Goal: Entertainment & Leisure: Consume media (video, audio)

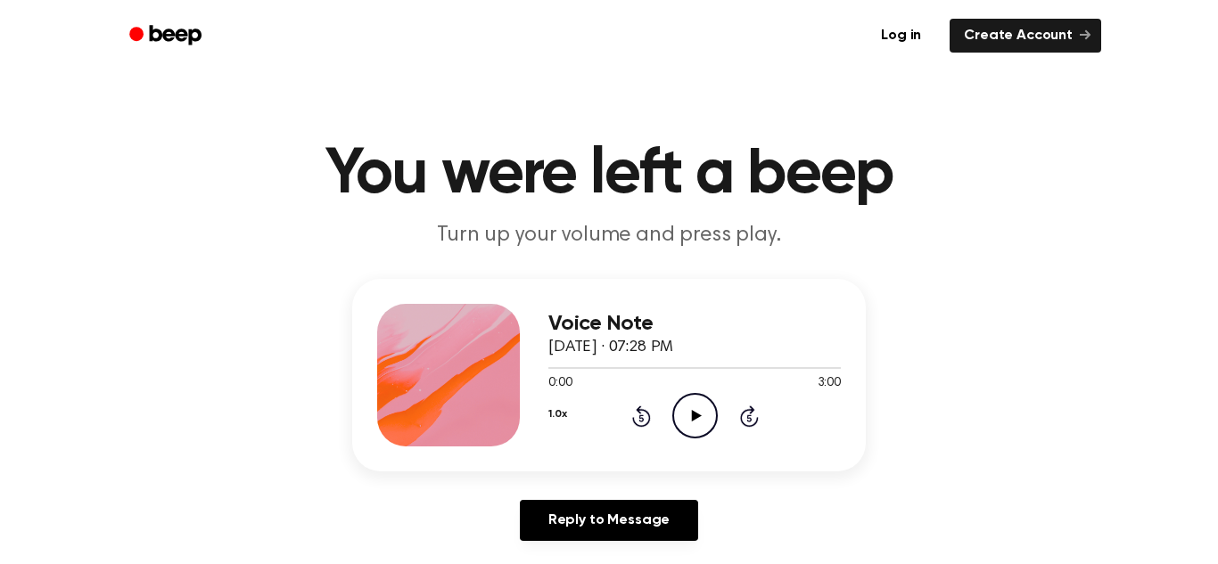
click at [689, 421] on icon "Play Audio" at bounding box center [694, 415] width 45 height 45
click at [644, 421] on icon "Rewind 5 seconds" at bounding box center [641, 416] width 20 height 23
click at [707, 407] on icon "Pause Audio" at bounding box center [694, 415] width 45 height 45
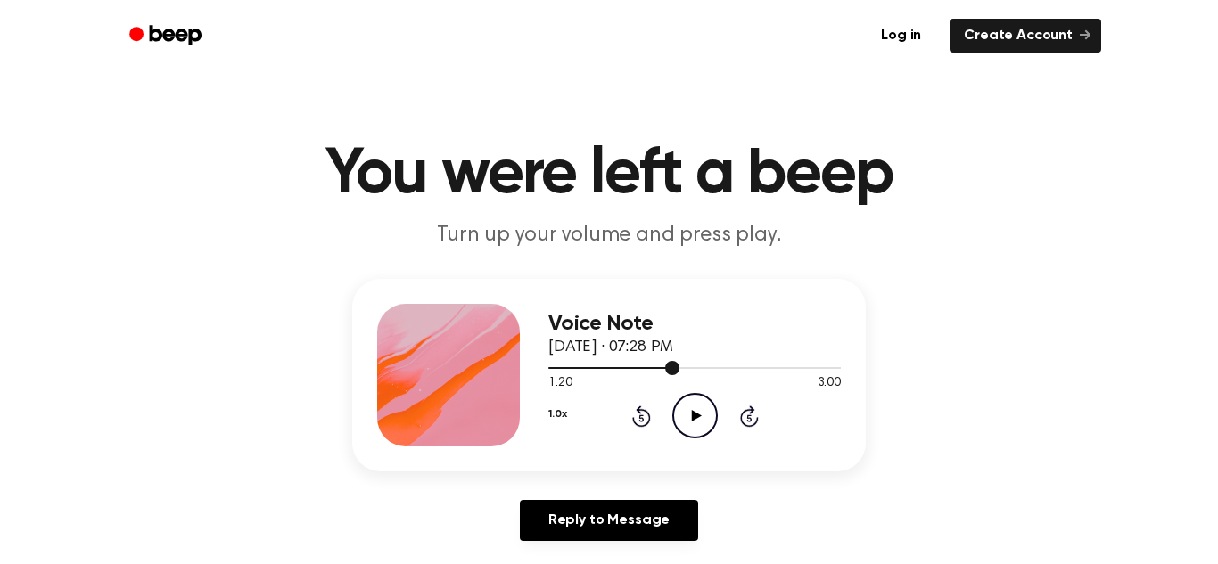
click at [652, 370] on div at bounding box center [694, 367] width 292 height 14
click at [680, 403] on icon "Play Audio" at bounding box center [694, 415] width 45 height 45
click at [680, 403] on icon "Pause Audio" at bounding box center [694, 415] width 45 height 45
click at [680, 403] on icon "Play Audio" at bounding box center [694, 415] width 45 height 45
click at [680, 403] on icon "Pause Audio" at bounding box center [694, 415] width 45 height 45
